Goal: Navigation & Orientation: Find specific page/section

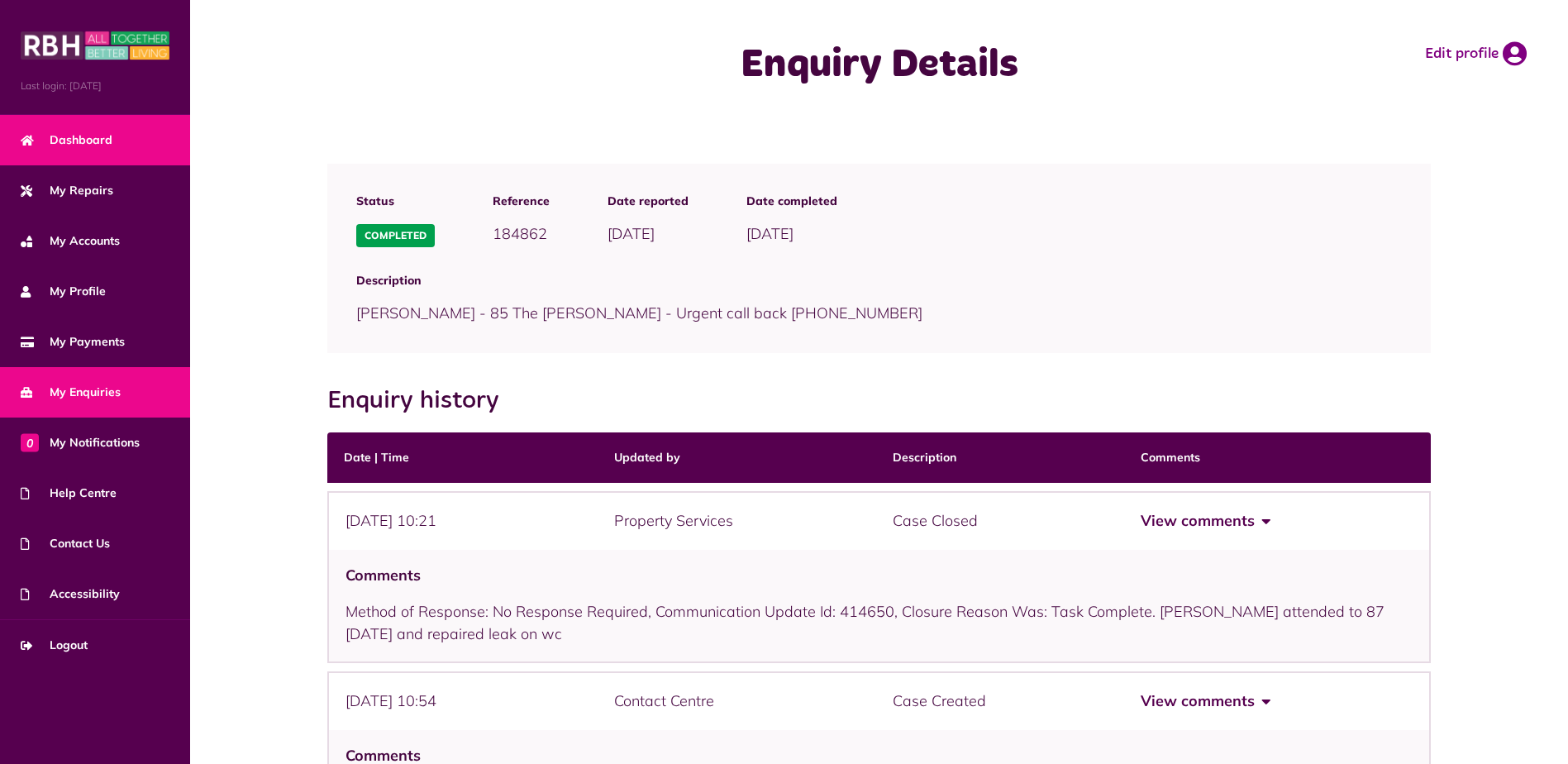
click at [67, 148] on span "Dashboard" at bounding box center [67, 140] width 92 height 17
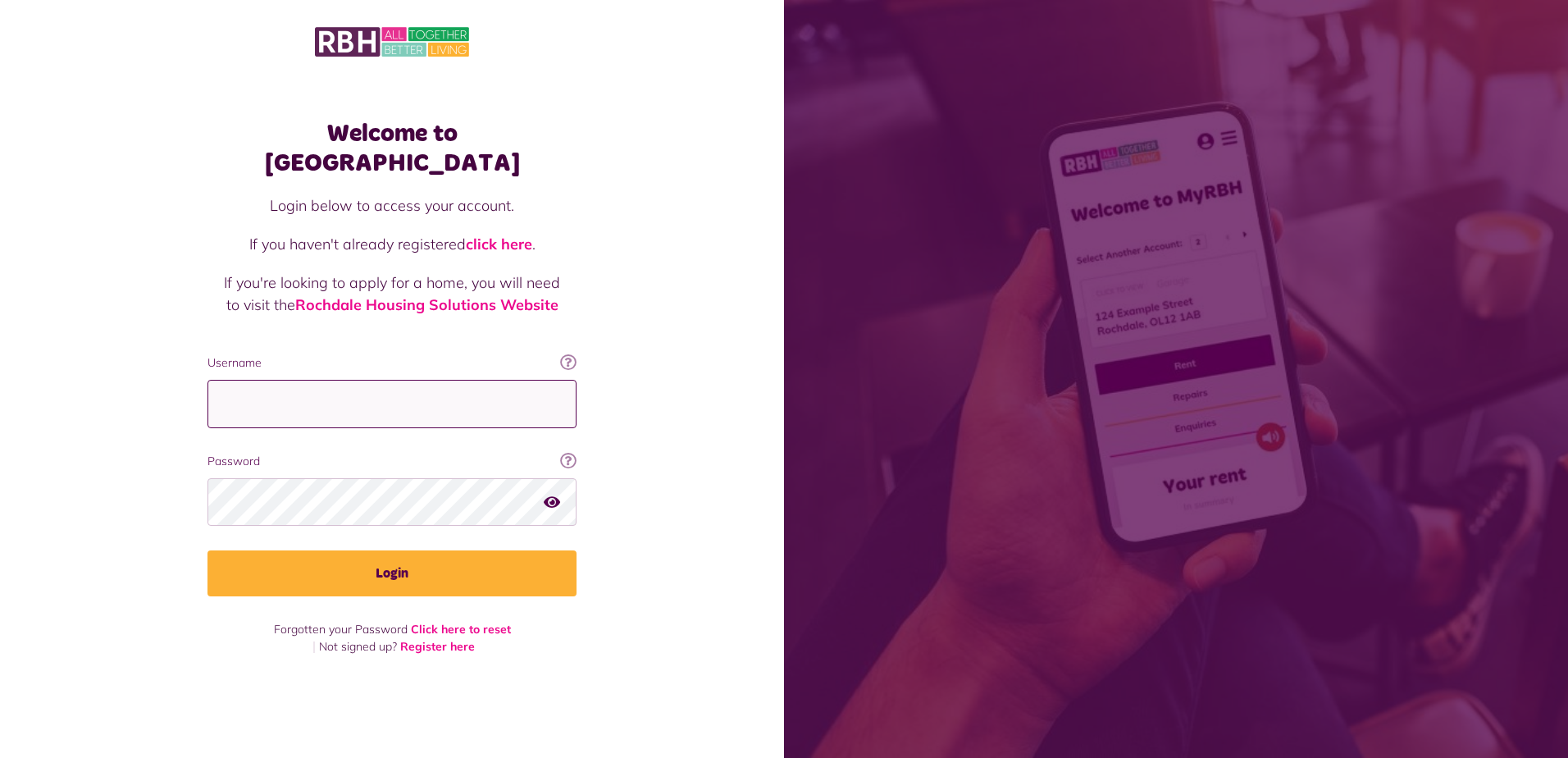
type input "**********"
click at [418, 602] on div "**********" at bounding box center [392, 379] width 402 height 553
click at [417, 583] on div "**********" at bounding box center [392, 379] width 402 height 553
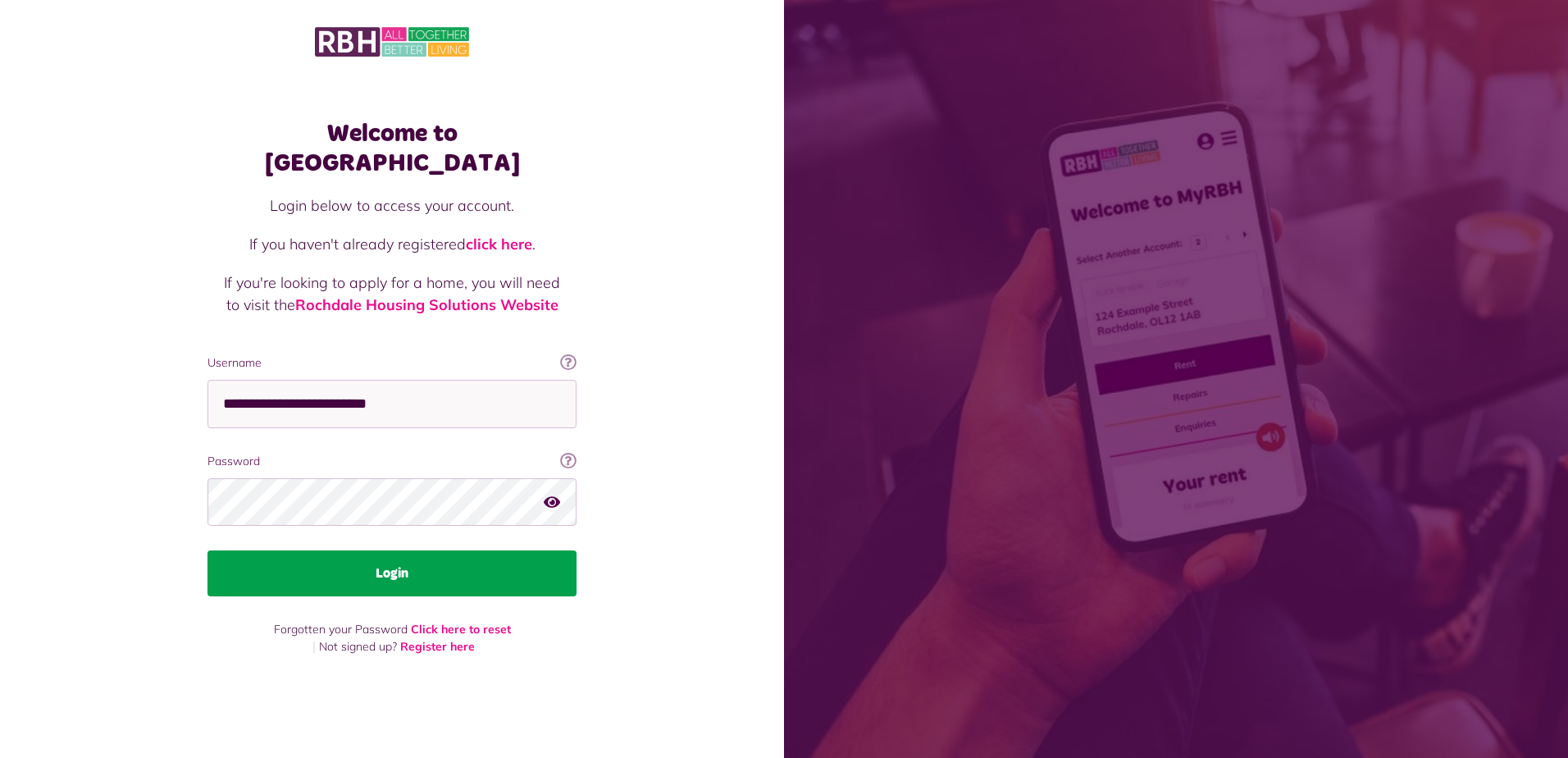
click at [413, 579] on button "Login" at bounding box center [392, 574] width 369 height 46
click at [520, 550] on button "Login" at bounding box center [392, 574] width 369 height 46
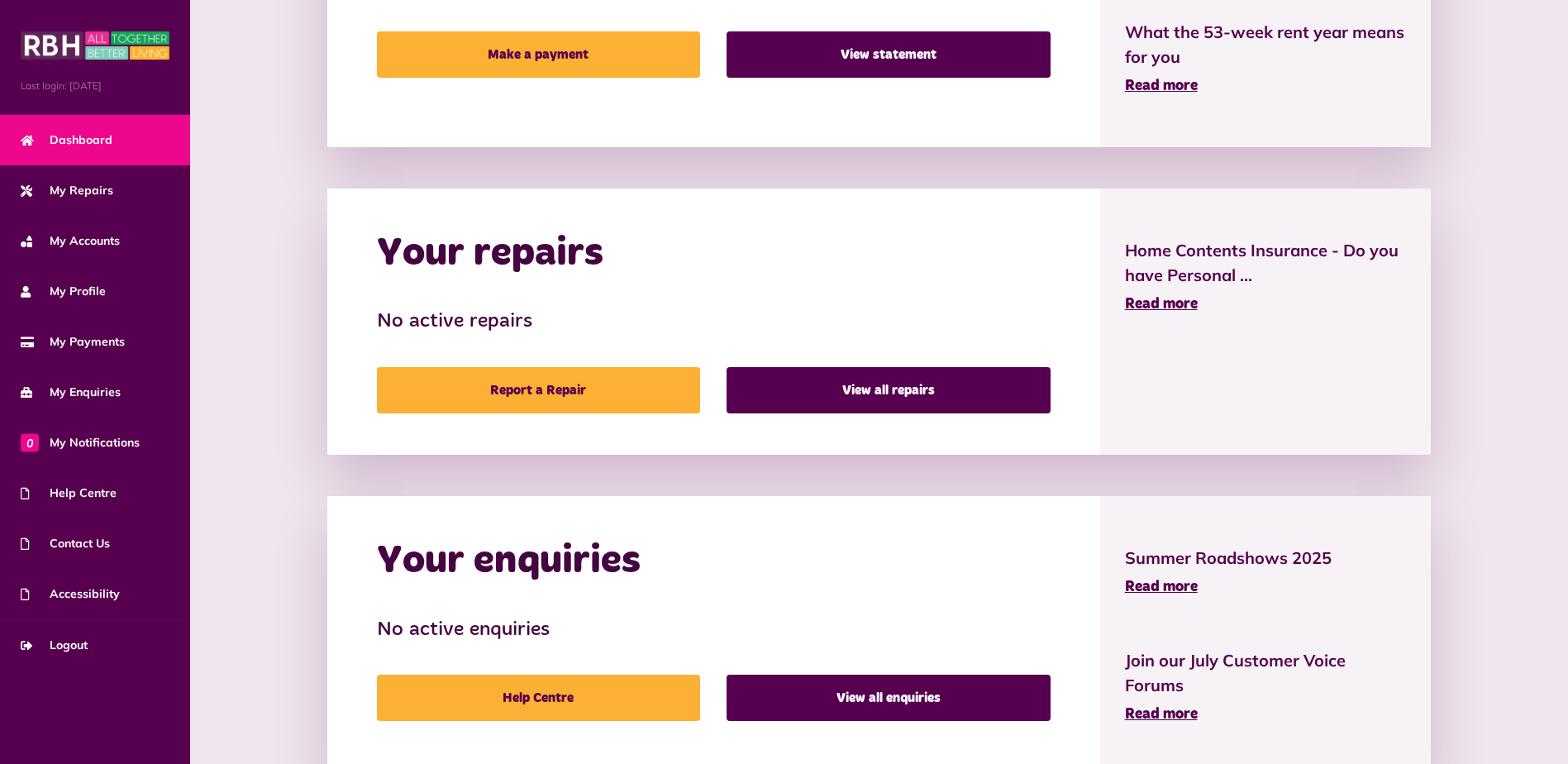
scroll to position [719, 0]
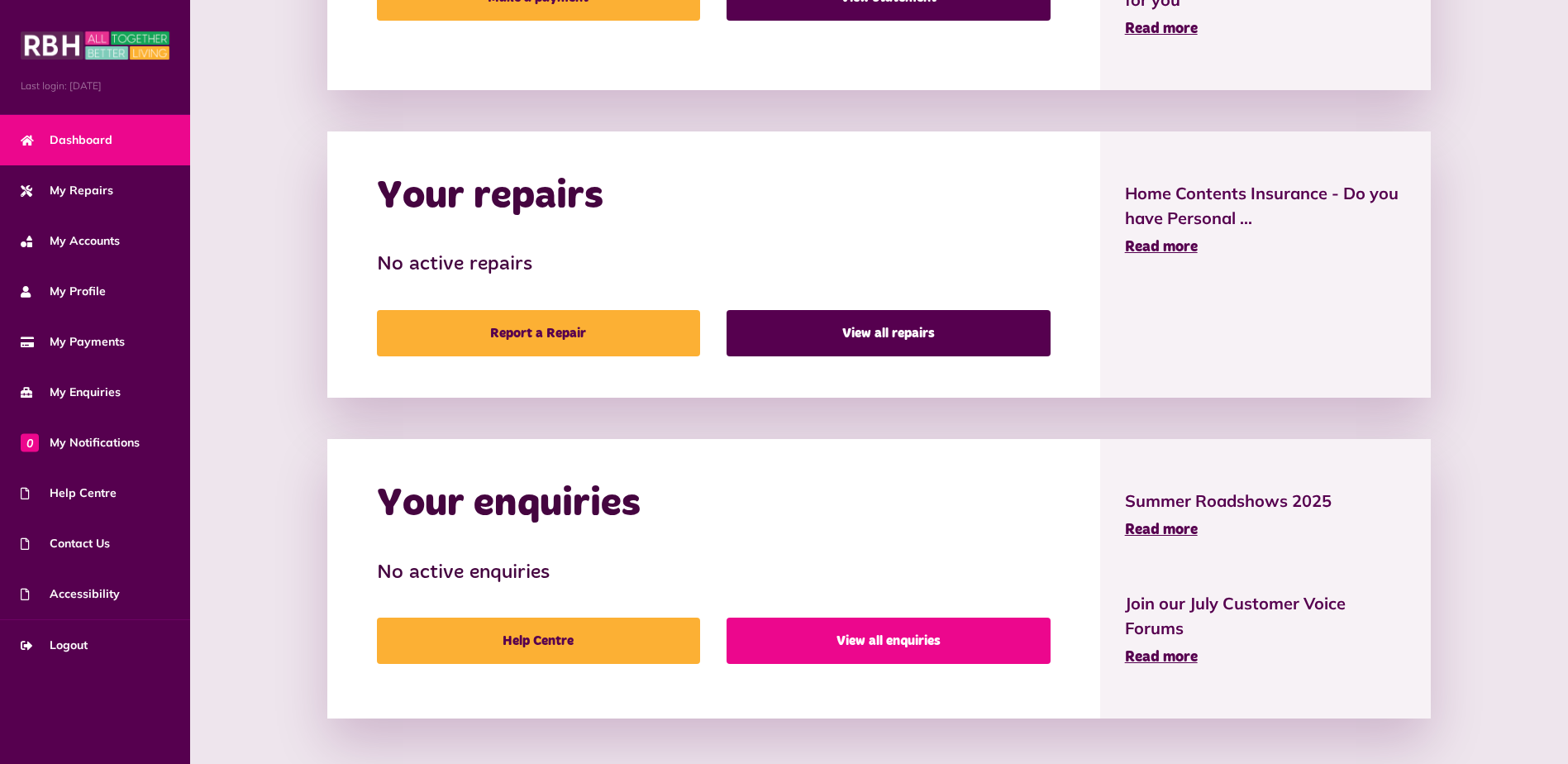
click at [852, 632] on link "View all enquiries" at bounding box center [888, 641] width 323 height 47
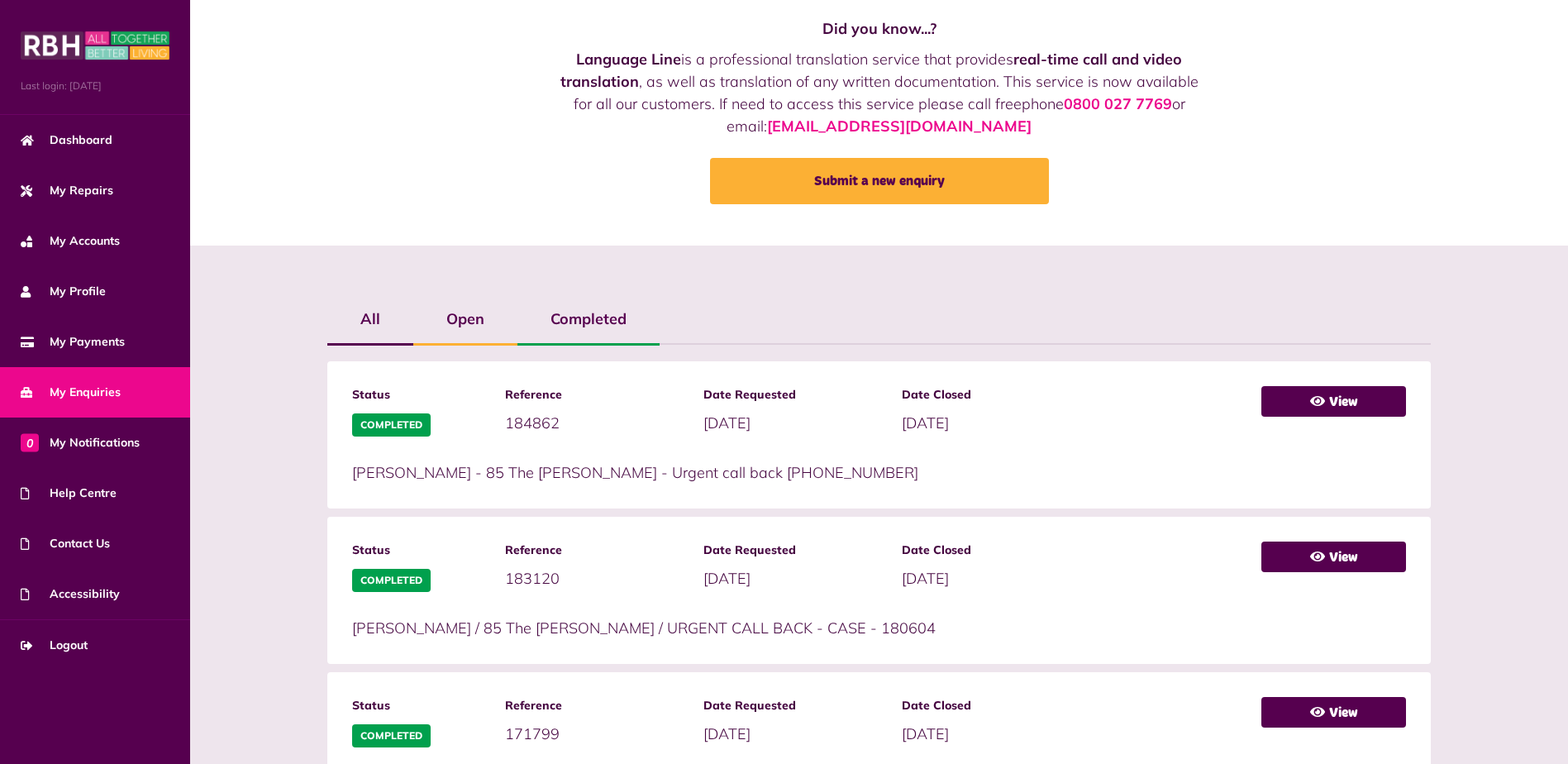
scroll to position [83, 0]
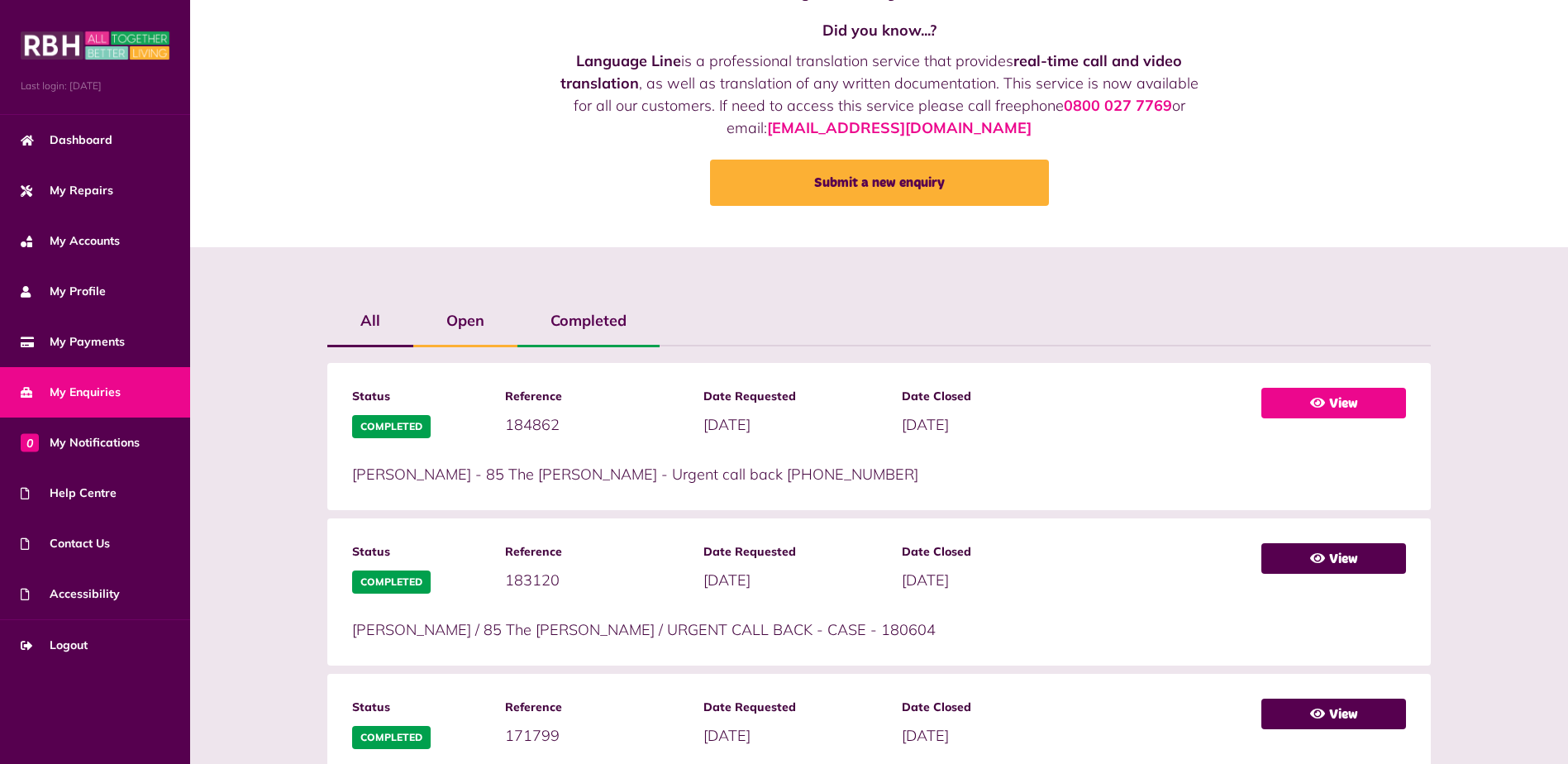
click at [1306, 400] on link "View" at bounding box center [1333, 403] width 144 height 30
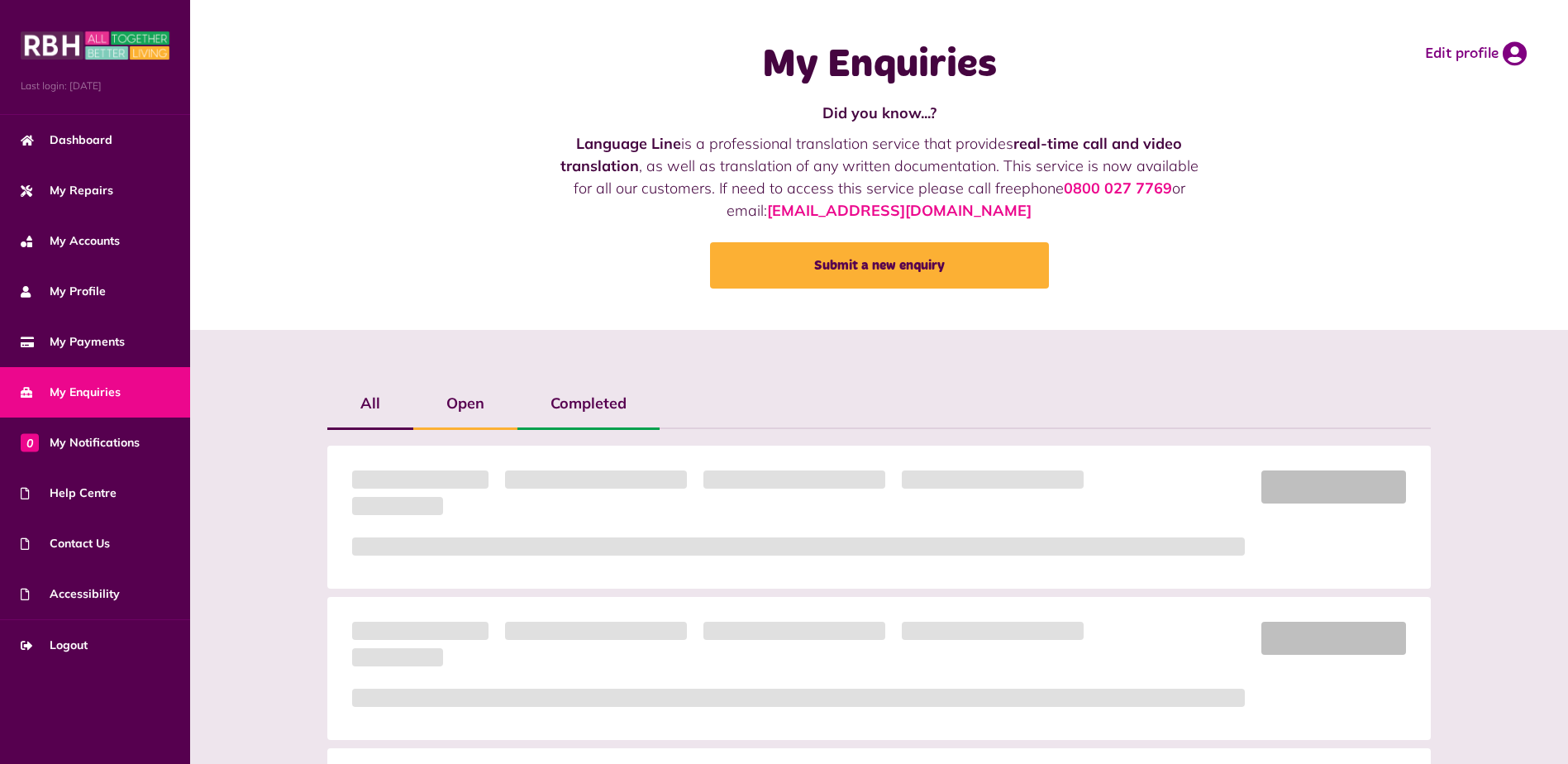
scroll to position [86, 0]
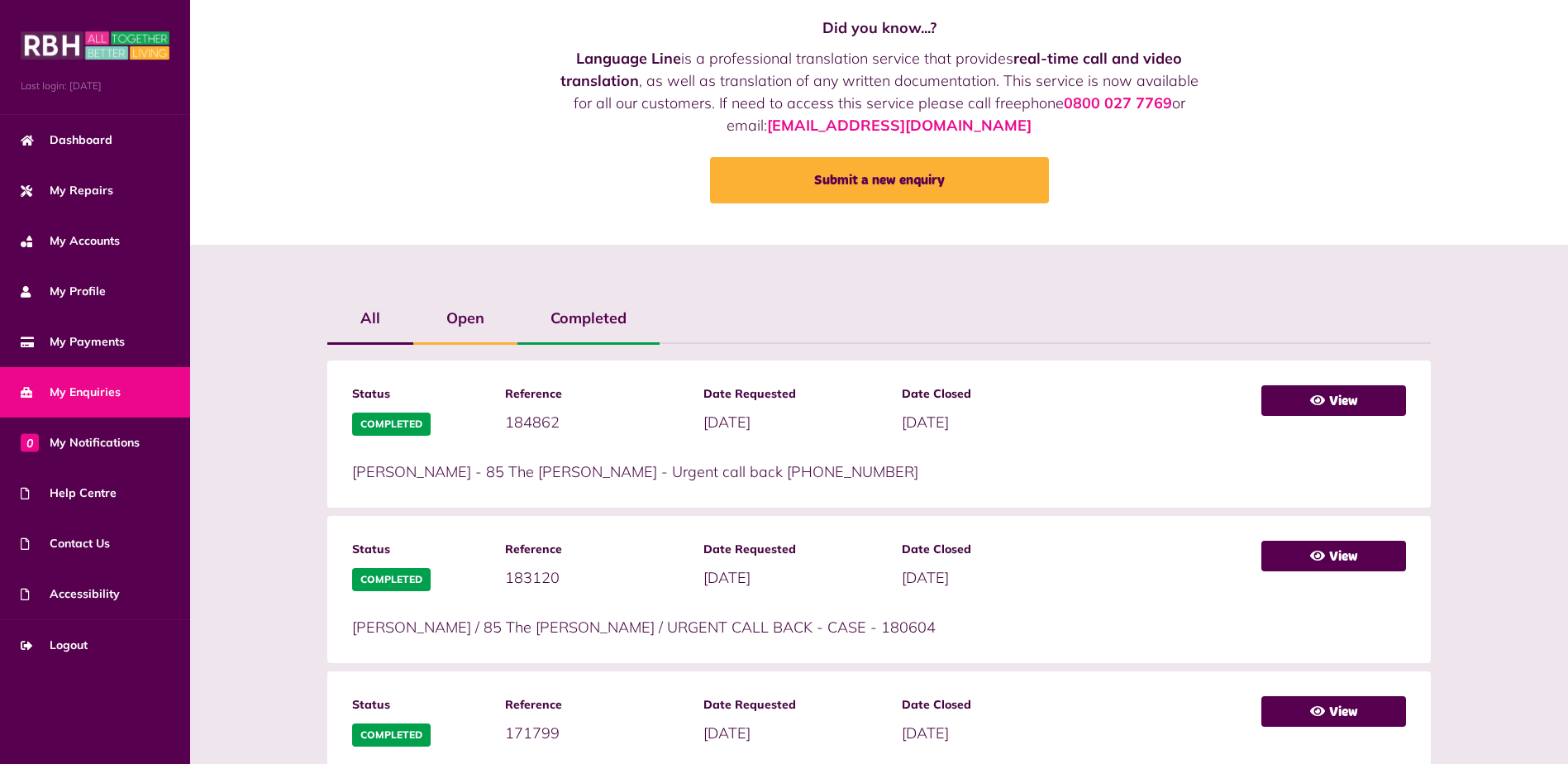
click at [94, 385] on span "My Enquiries" at bounding box center [71, 392] width 100 height 17
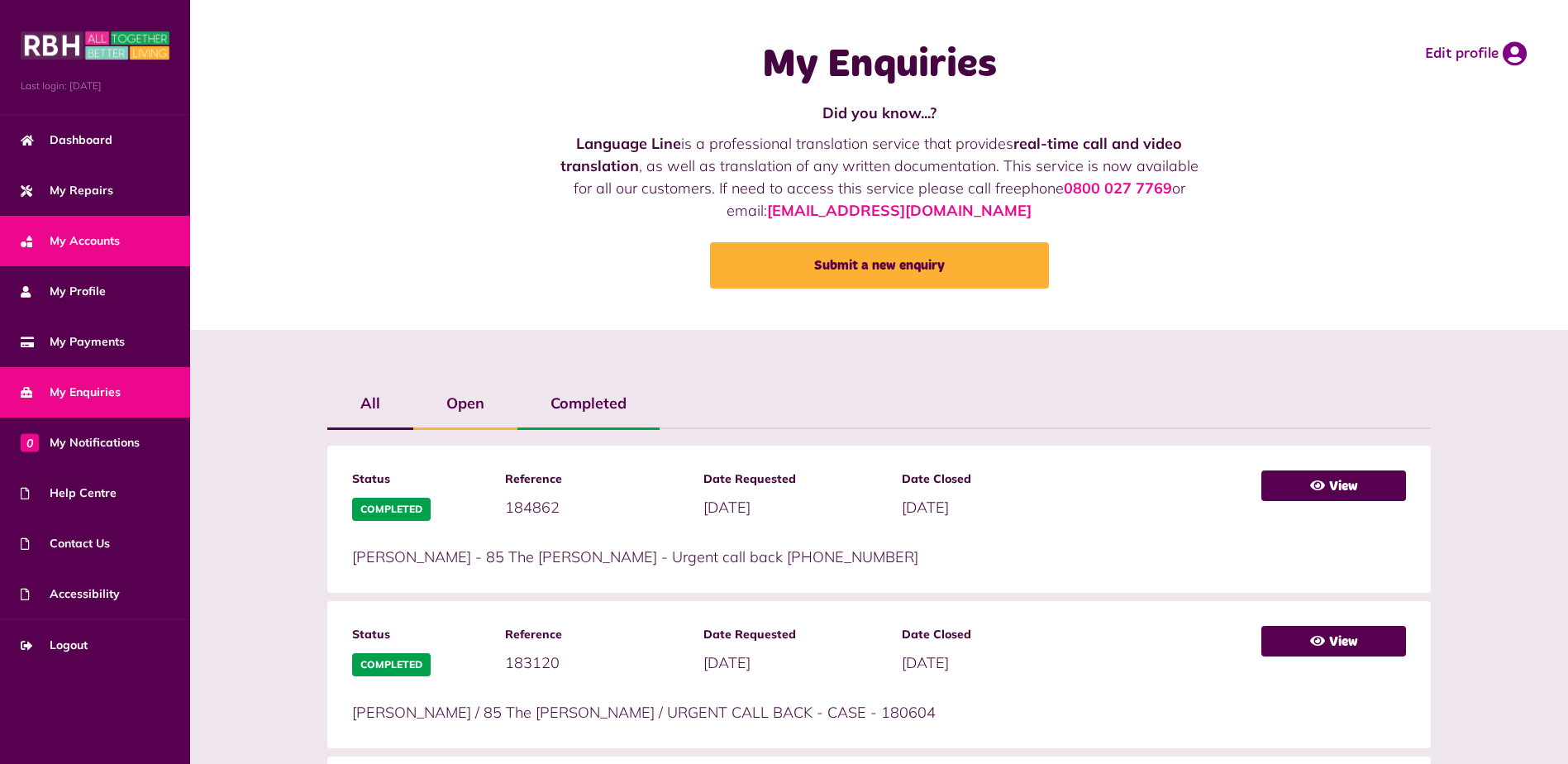
click at [67, 264] on link "My Accounts" at bounding box center [95, 241] width 190 height 50
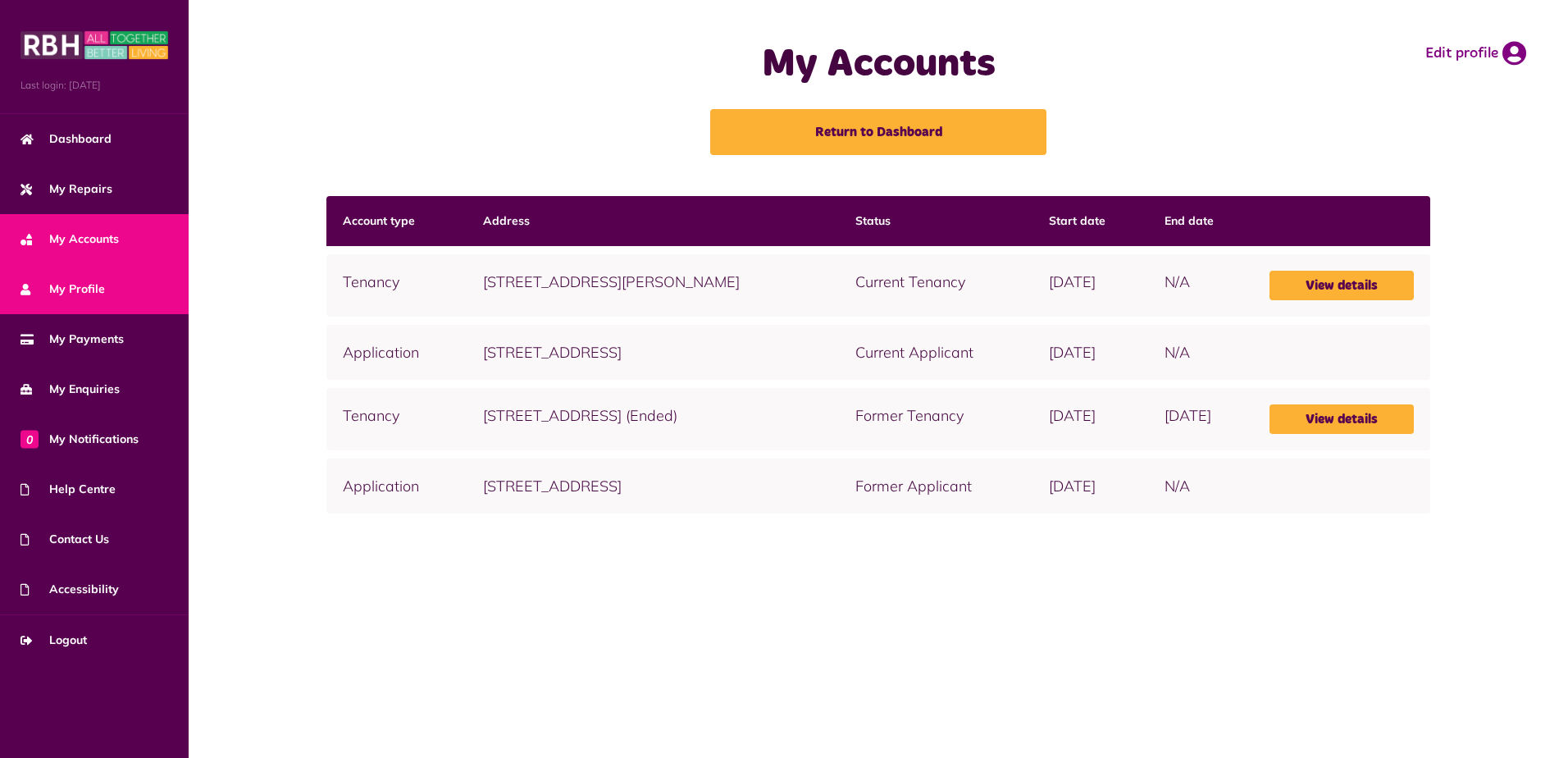
click at [75, 291] on span "My Profile" at bounding box center [63, 289] width 85 height 17
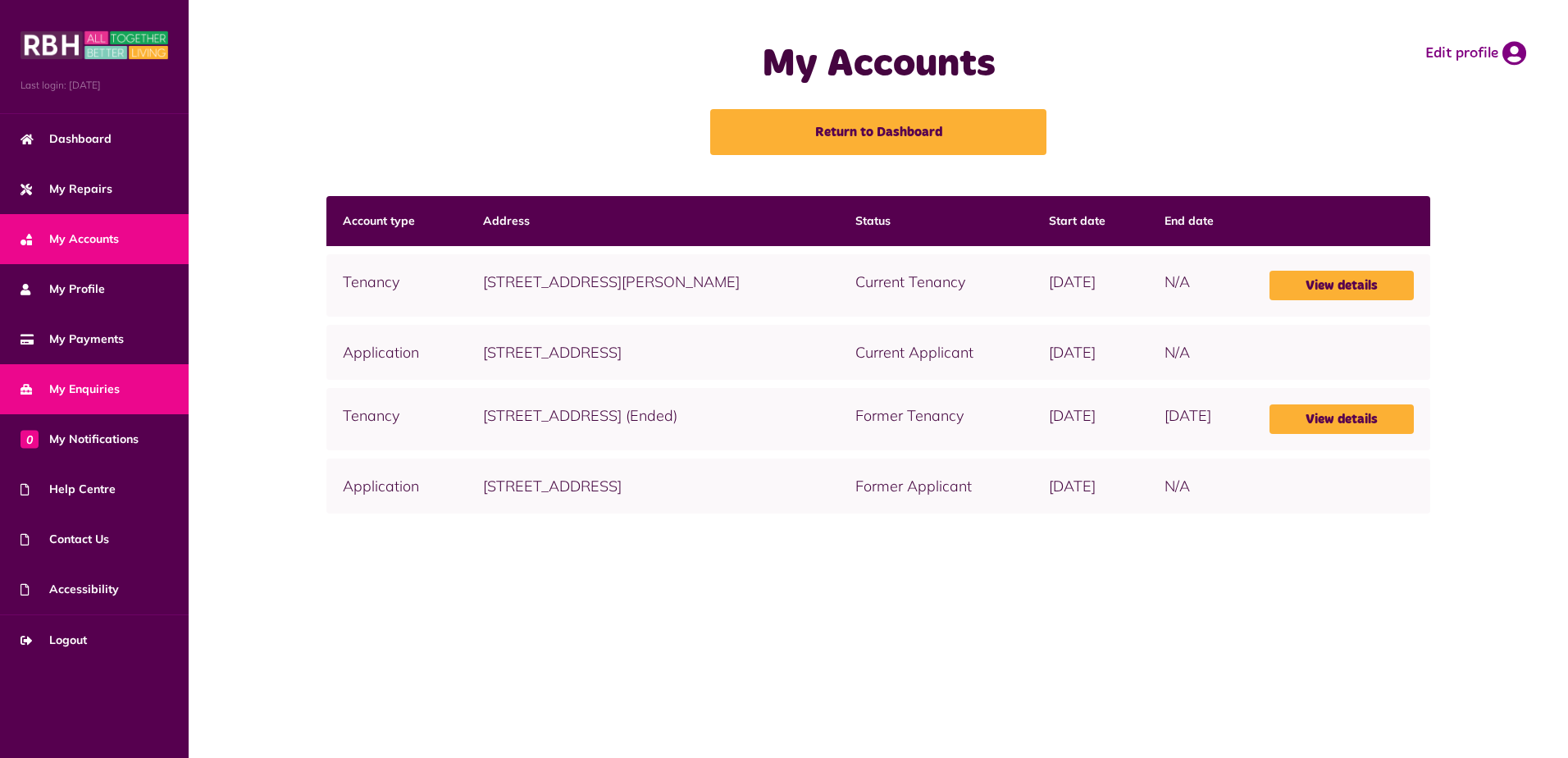
click at [129, 383] on link "My Enquiries" at bounding box center [94, 389] width 189 height 50
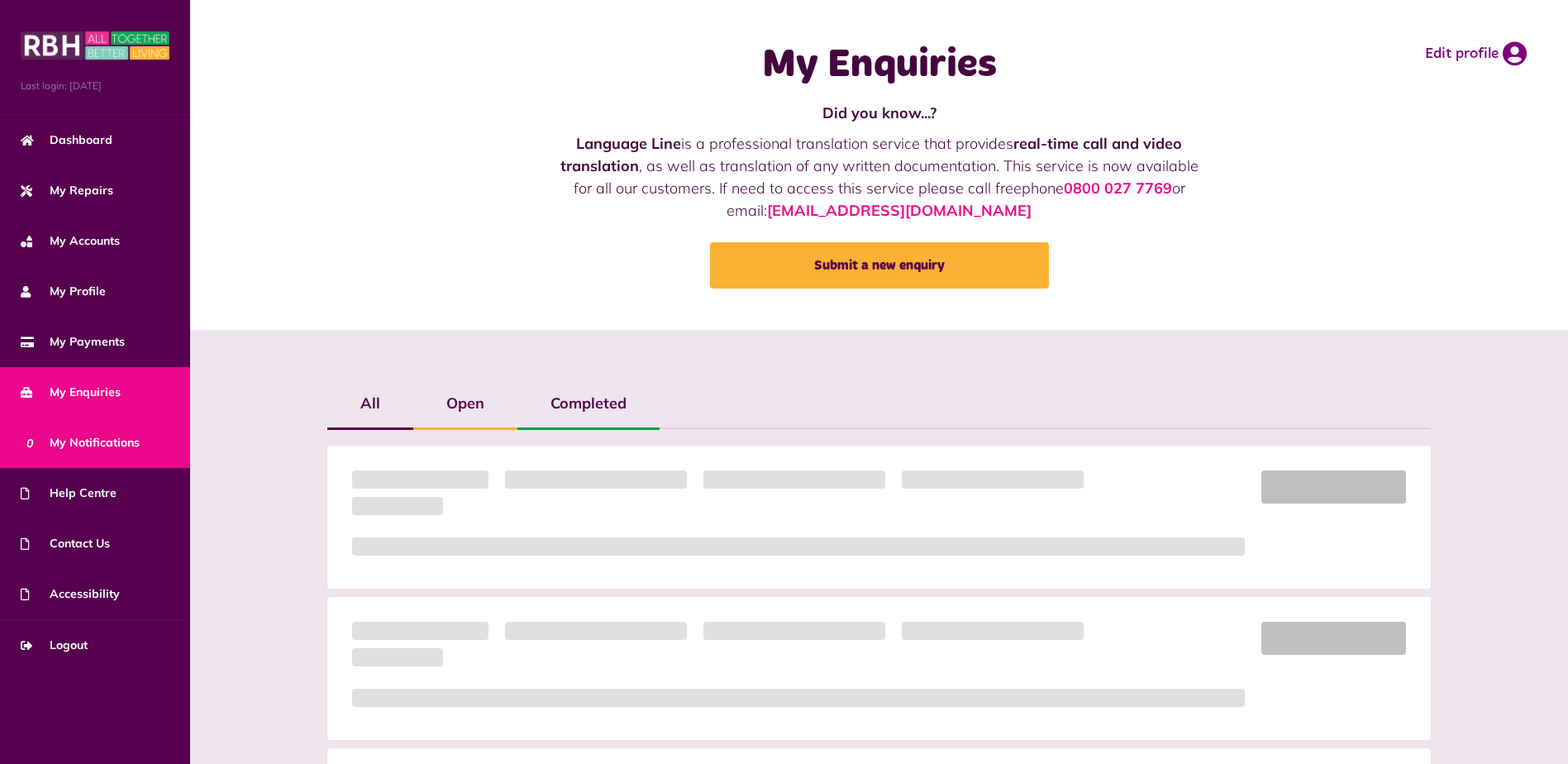
click at [140, 442] on link "0 My Notifications" at bounding box center [95, 442] width 190 height 50
click at [123, 440] on span "0 My Notifications" at bounding box center [80, 442] width 119 height 17
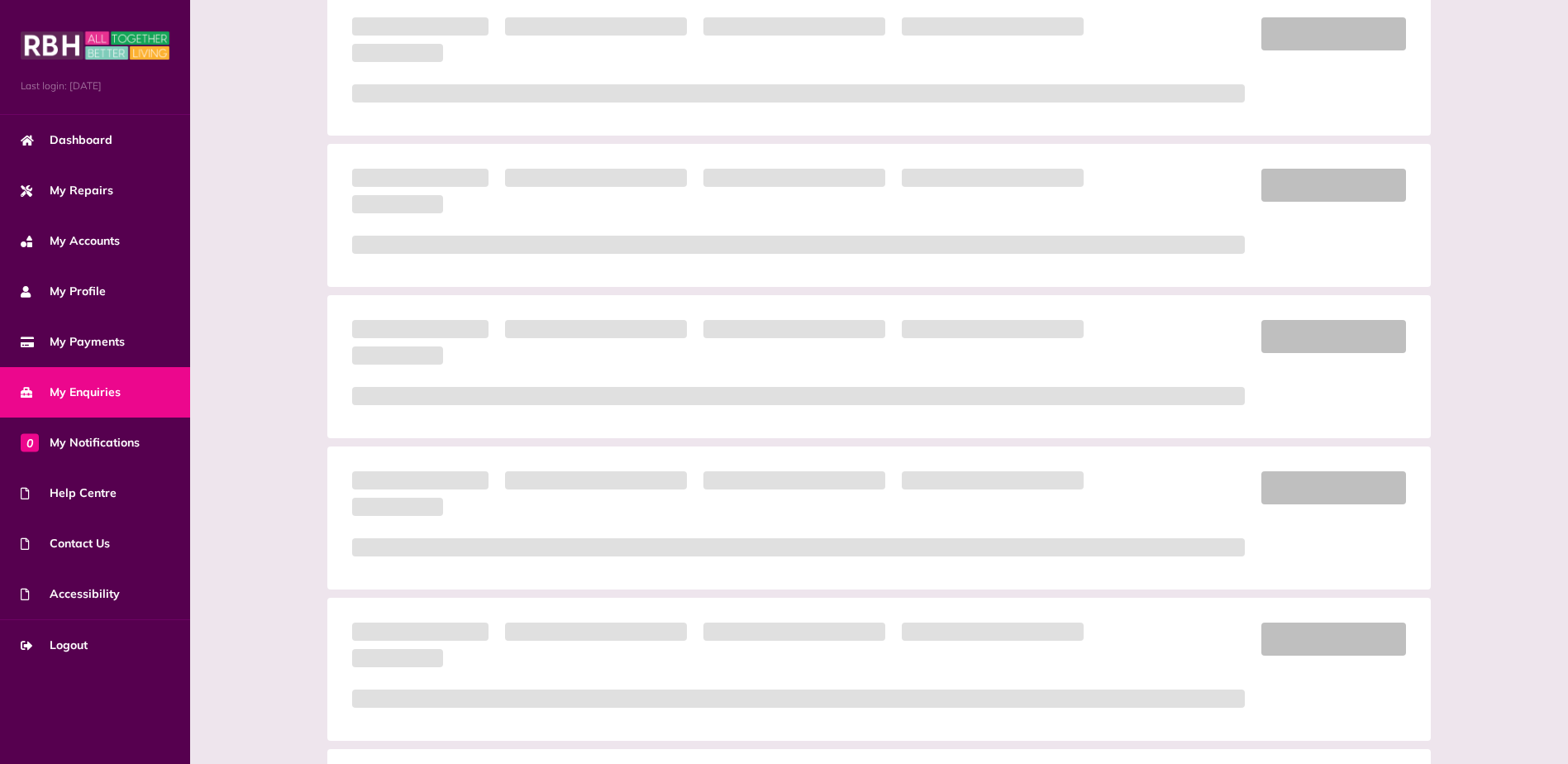
scroll to position [496, 0]
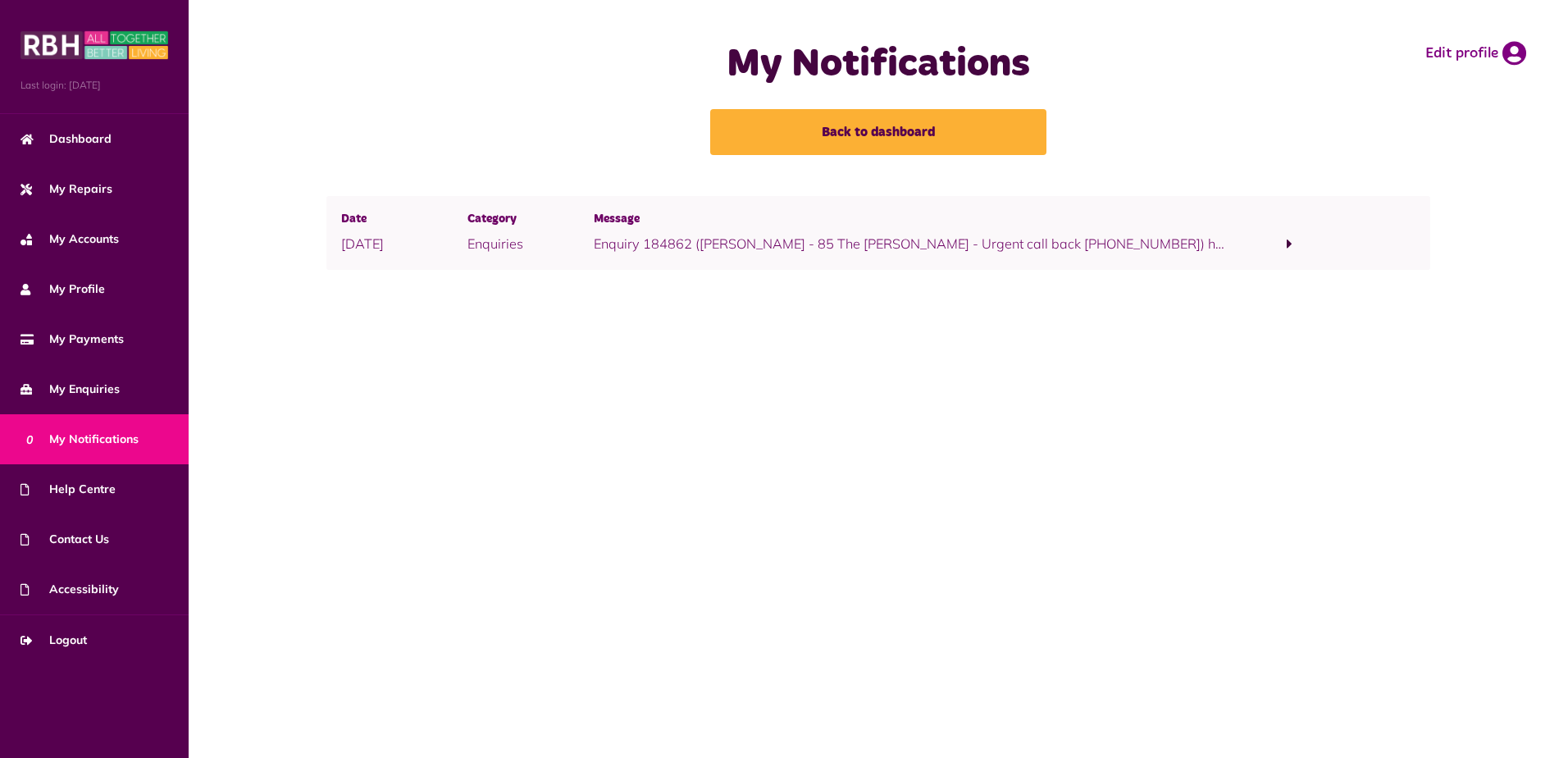
click at [1288, 242] on span at bounding box center [1289, 243] width 6 height 15
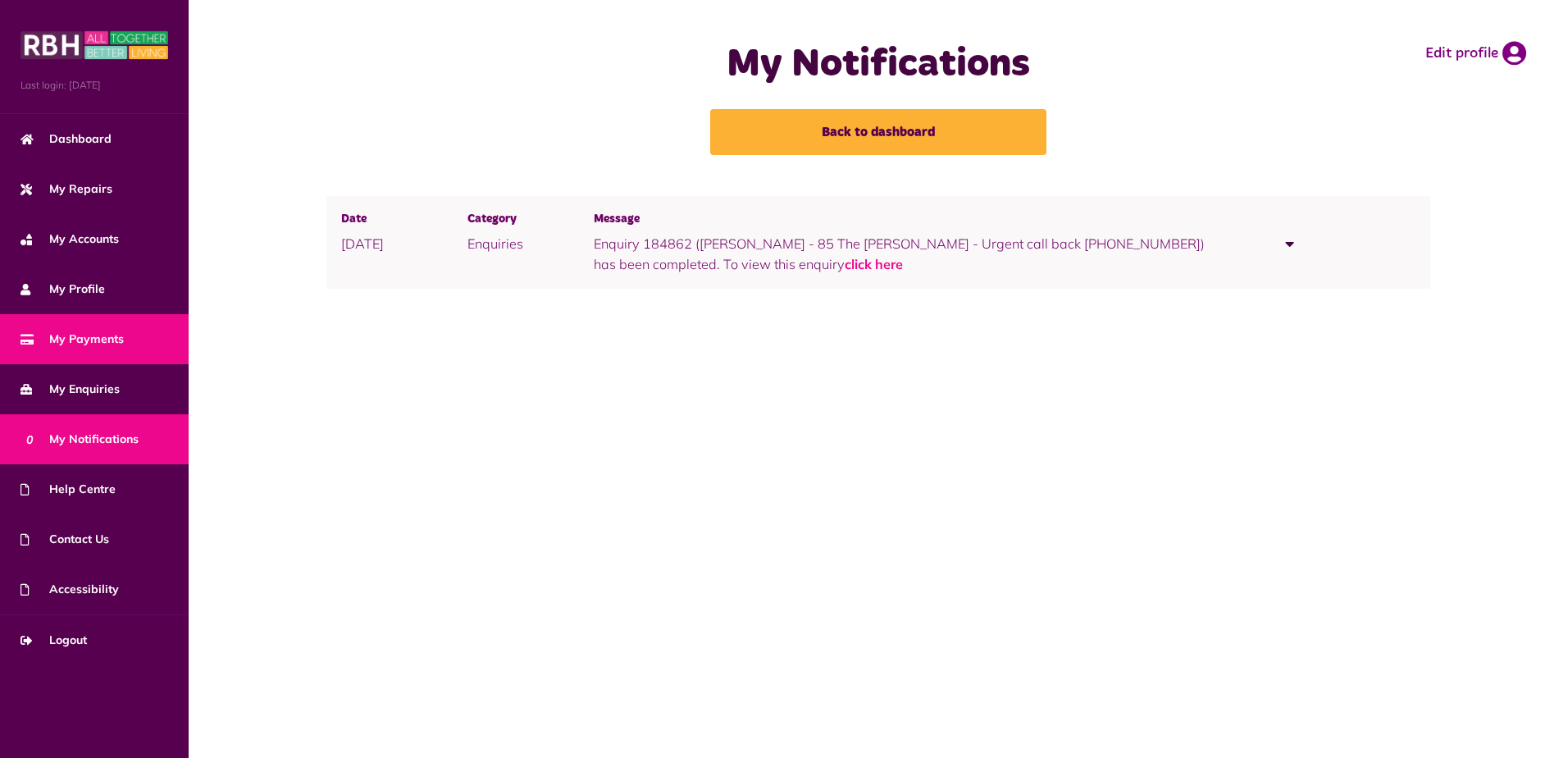
click at [105, 337] on span "My Payments" at bounding box center [72, 340] width 104 height 17
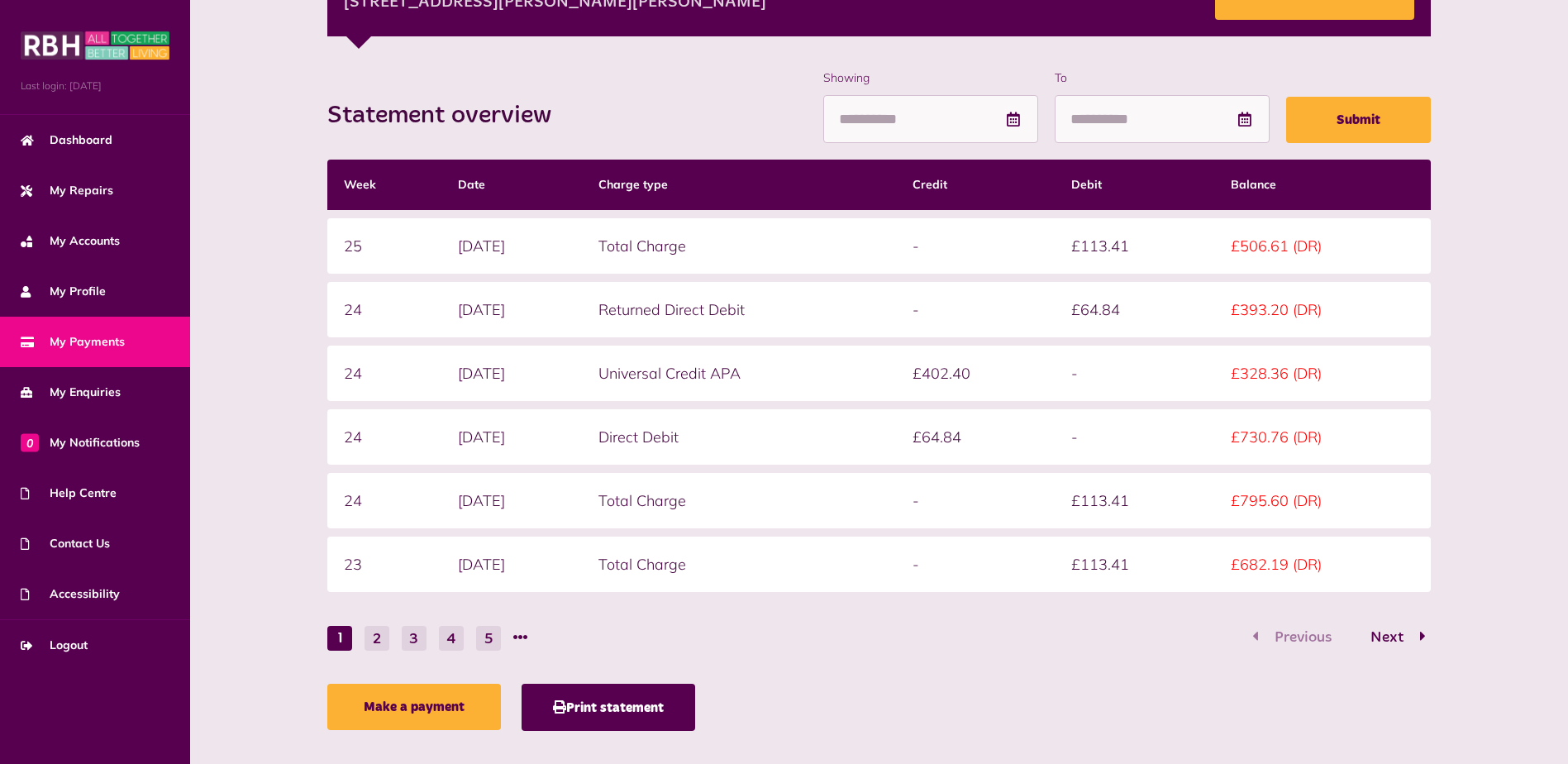
scroll to position [315, 0]
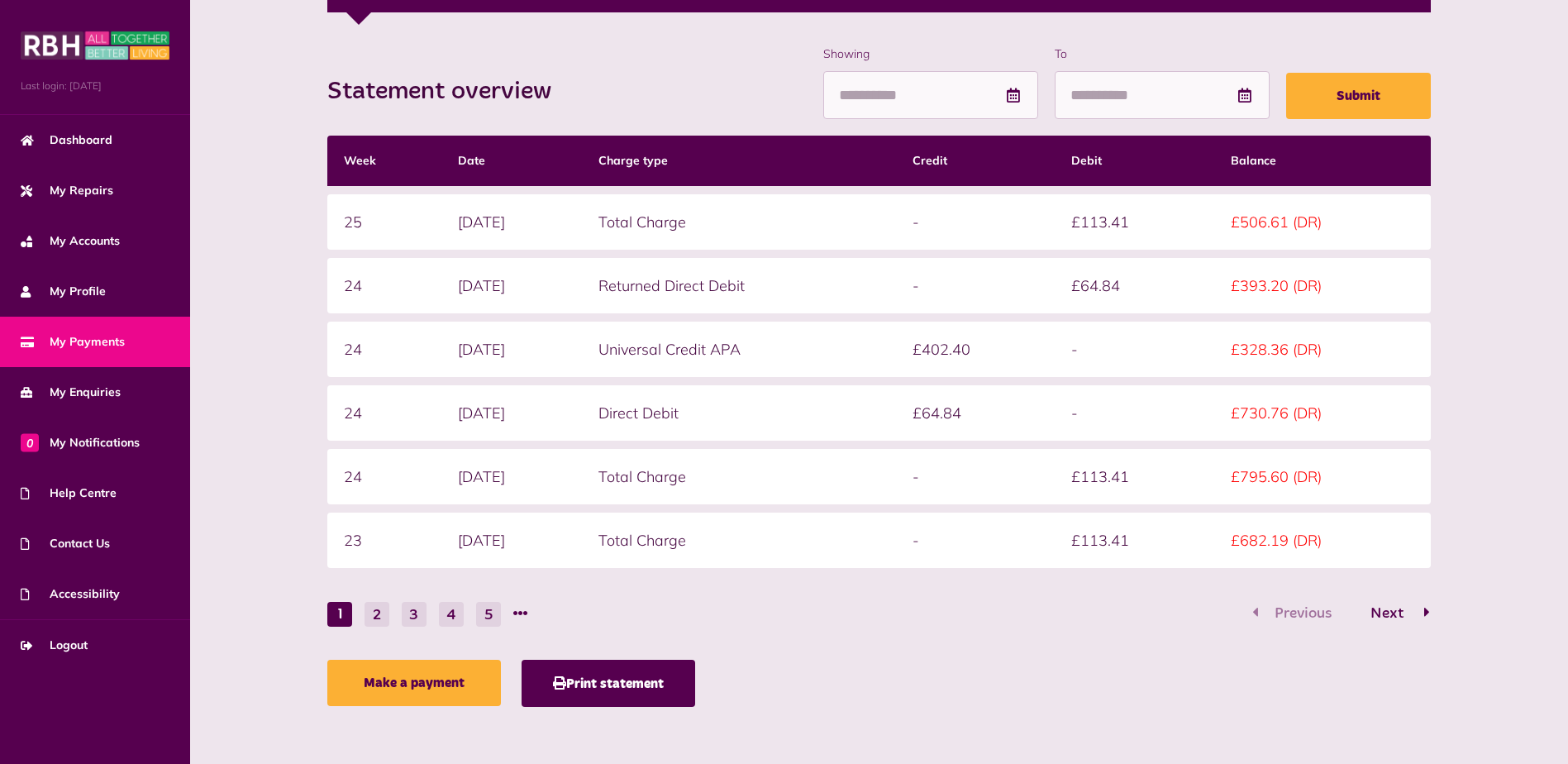
click at [1397, 613] on span "Next" at bounding box center [1387, 613] width 58 height 15
click at [1286, 602] on button "Previous" at bounding box center [1298, 614] width 102 height 24
